Goal: Use online tool/utility: Use online tool/utility

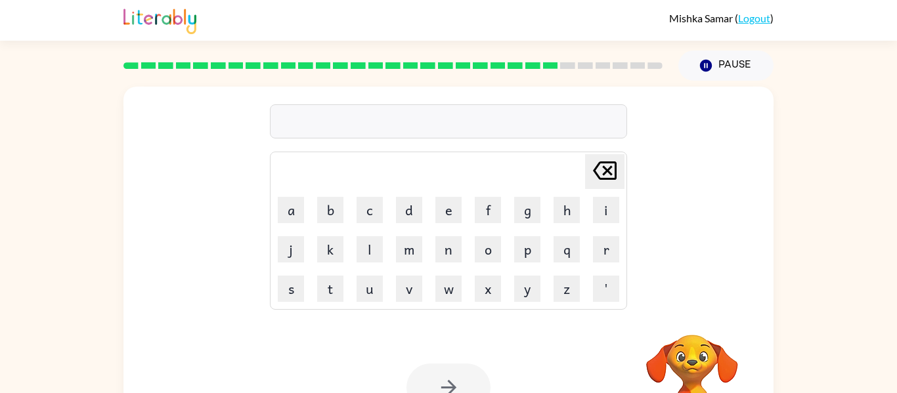
scroll to position [53, 0]
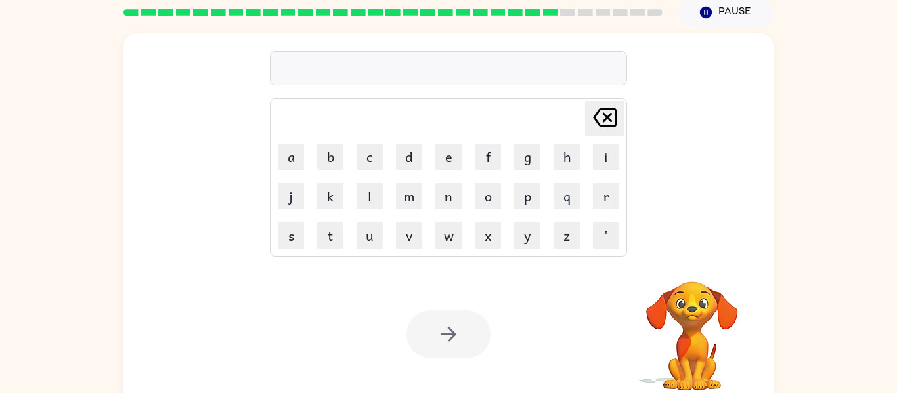
click at [686, 326] on video "Your browser must support playing .mp4 files to use Literably. Please try using…" at bounding box center [692, 326] width 131 height 131
click at [684, 274] on video "Your browser must support playing .mp4 files to use Literably. Please try using…" at bounding box center [692, 326] width 131 height 131
click at [689, 257] on div "[PERSON_NAME] last character input a b c d e f g h i j k l m n o p q r s t u v …" at bounding box center [448, 220] width 650 height 375
click at [468, 334] on div at bounding box center [449, 335] width 84 height 48
click at [456, 332] on div at bounding box center [449, 335] width 84 height 48
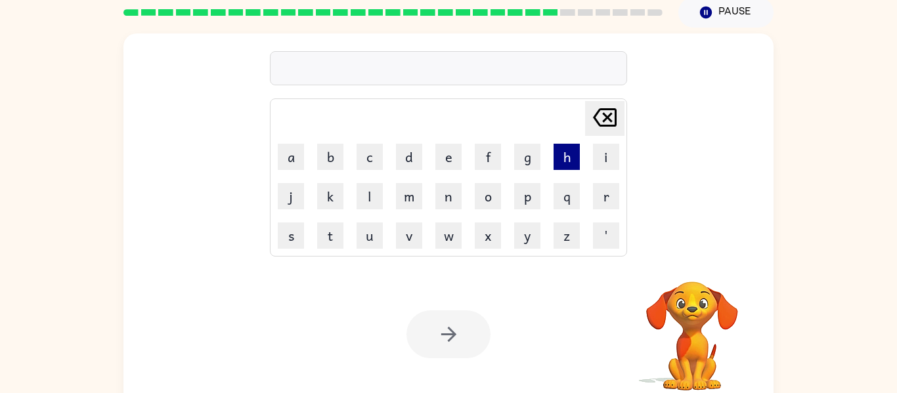
click at [578, 153] on button "h" at bounding box center [567, 157] width 26 height 26
click at [535, 175] on table "[PERSON_NAME] last character input a b c d e f g h i j k l m n o p q r s t u v …" at bounding box center [449, 177] width 356 height 157
click at [450, 187] on button "n" at bounding box center [448, 196] width 26 height 26
click at [449, 160] on button "e" at bounding box center [448, 157] width 26 height 26
click at [391, 179] on td "m" at bounding box center [409, 196] width 38 height 38
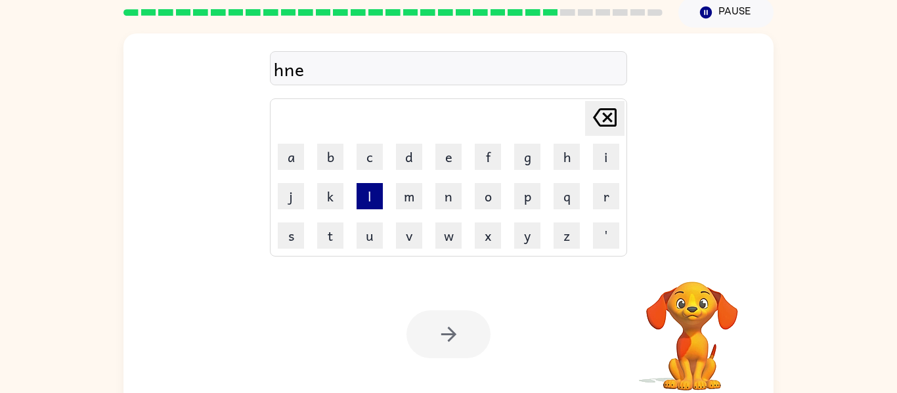
click at [368, 197] on button "l" at bounding box center [370, 196] width 26 height 26
click at [378, 234] on button "u" at bounding box center [370, 236] width 26 height 26
click at [407, 243] on button "v" at bounding box center [409, 236] width 26 height 26
click at [440, 339] on div at bounding box center [449, 335] width 84 height 48
